Goal: Task Accomplishment & Management: Manage account settings

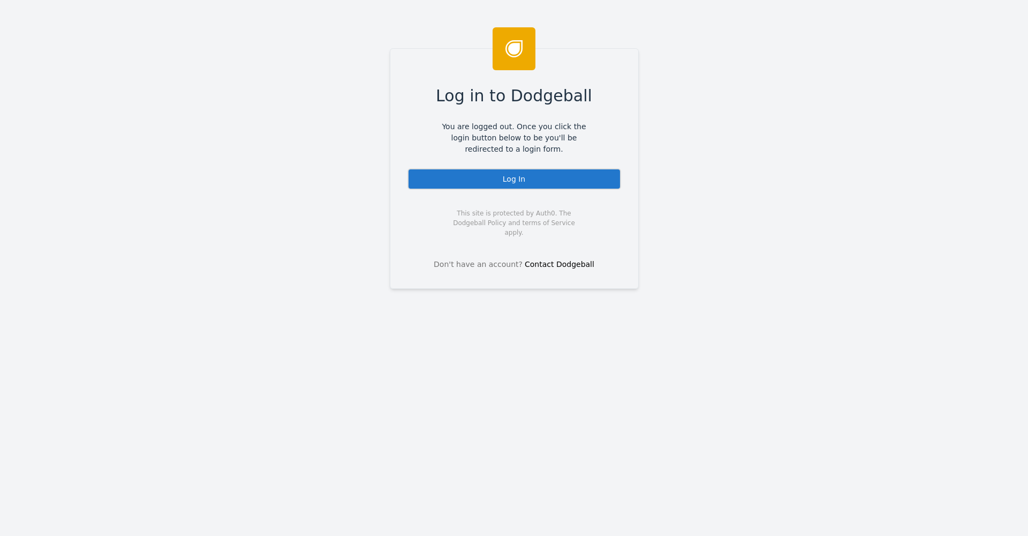
click at [590, 168] on div "Log In" at bounding box center [515, 178] width 214 height 21
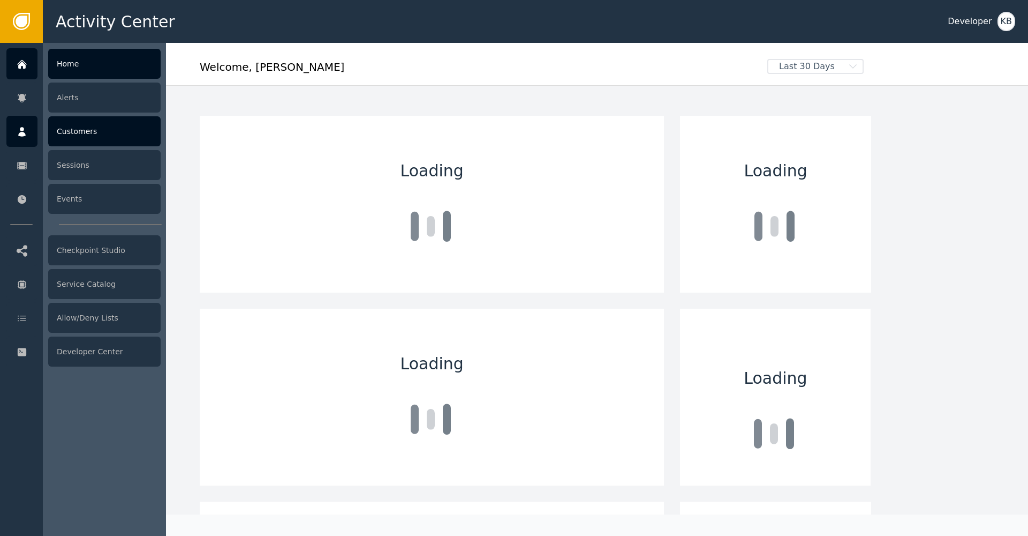
click at [24, 131] on icon at bounding box center [22, 132] width 11 height 12
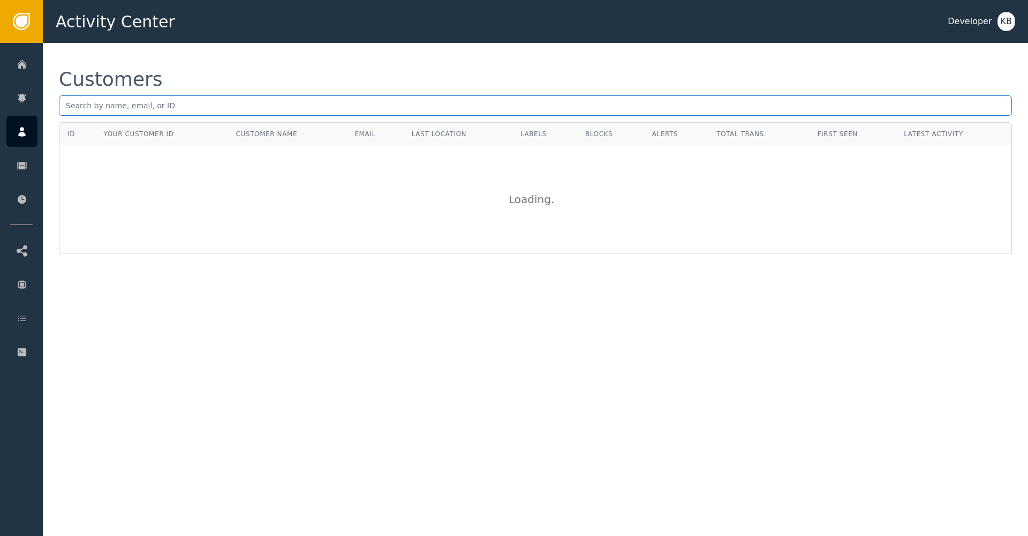
click at [219, 101] on input "text" at bounding box center [535, 105] width 953 height 20
paste input "[PERSON_NAME][EMAIL_ADDRESS][DOMAIN_NAME]"
type input "[PERSON_NAME][EMAIL_ADDRESS][DOMAIN_NAME]"
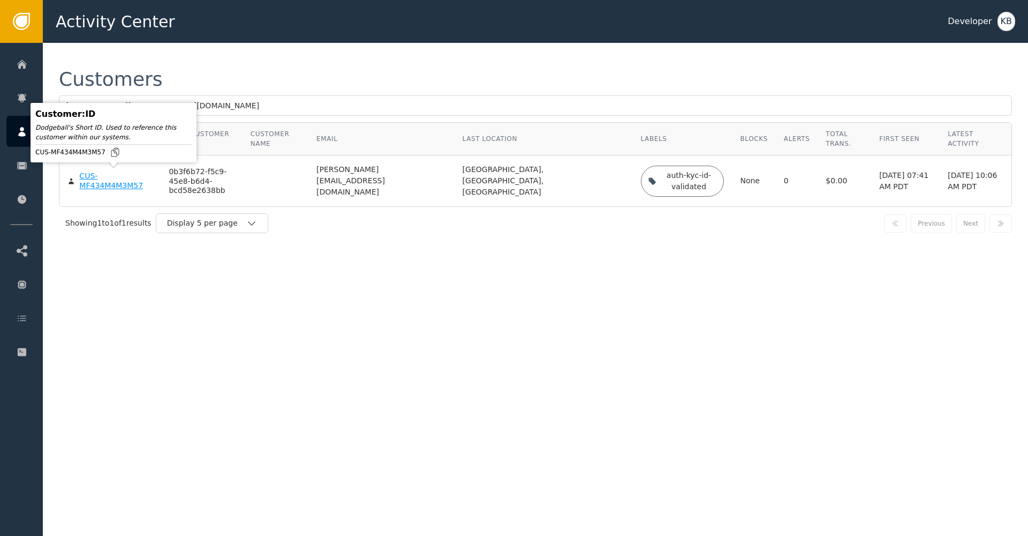
click at [129, 184] on div "CUS-MF434M4M3M57" at bounding box center [115, 180] width 73 height 19
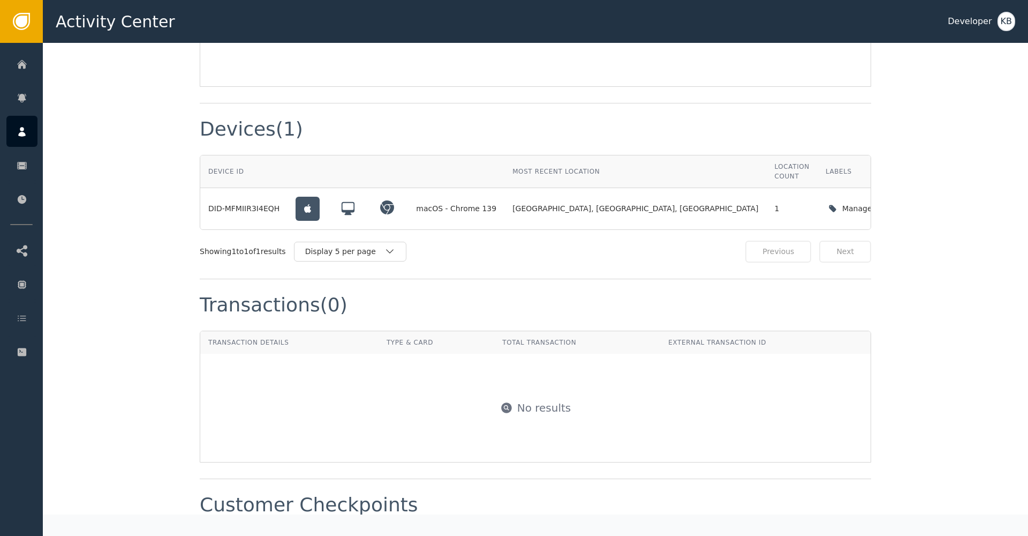
scroll to position [785, 0]
click at [843, 204] on div "Manage device labels" at bounding box center [885, 209] width 84 height 11
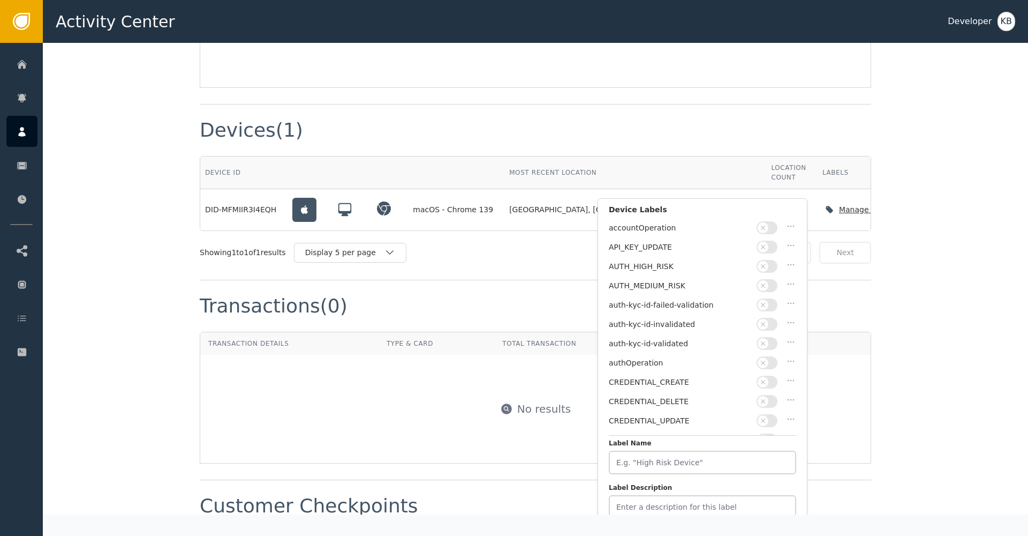
scroll to position [784, 0]
click at [760, 341] on icon "button" at bounding box center [763, 344] width 7 height 7
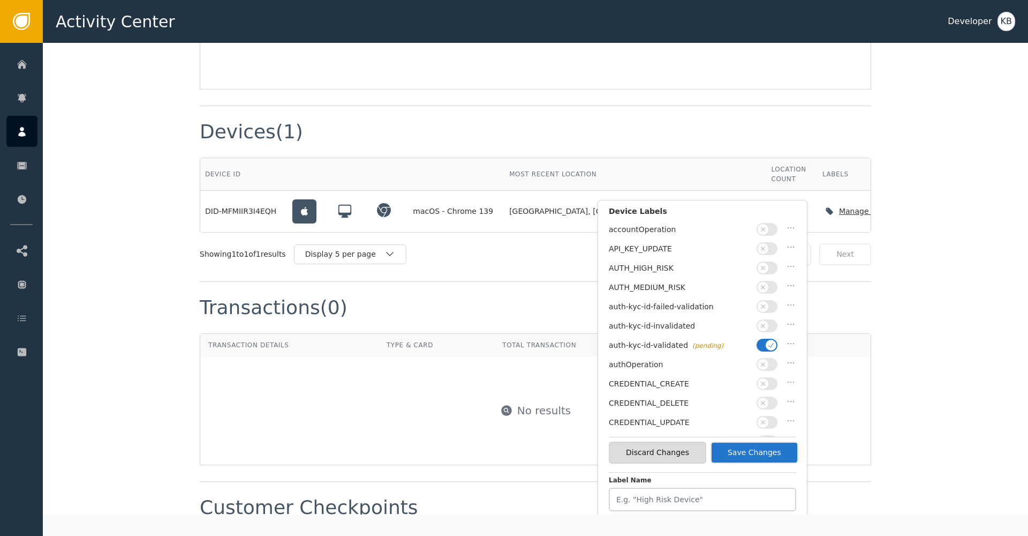
click at [772, 452] on button "Save Changes" at bounding box center [755, 452] width 88 height 22
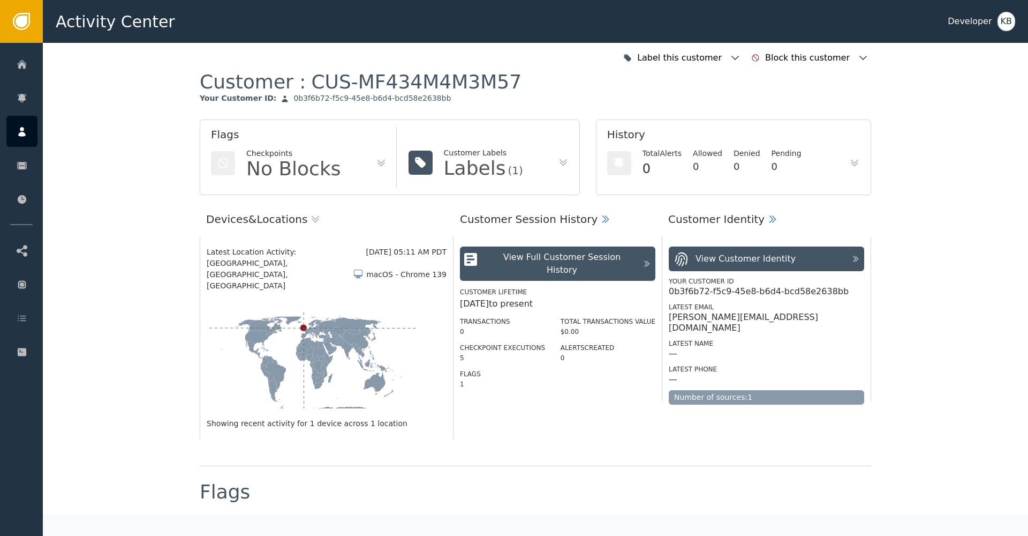
scroll to position [0, 0]
